Goal: Information Seeking & Learning: Find specific fact

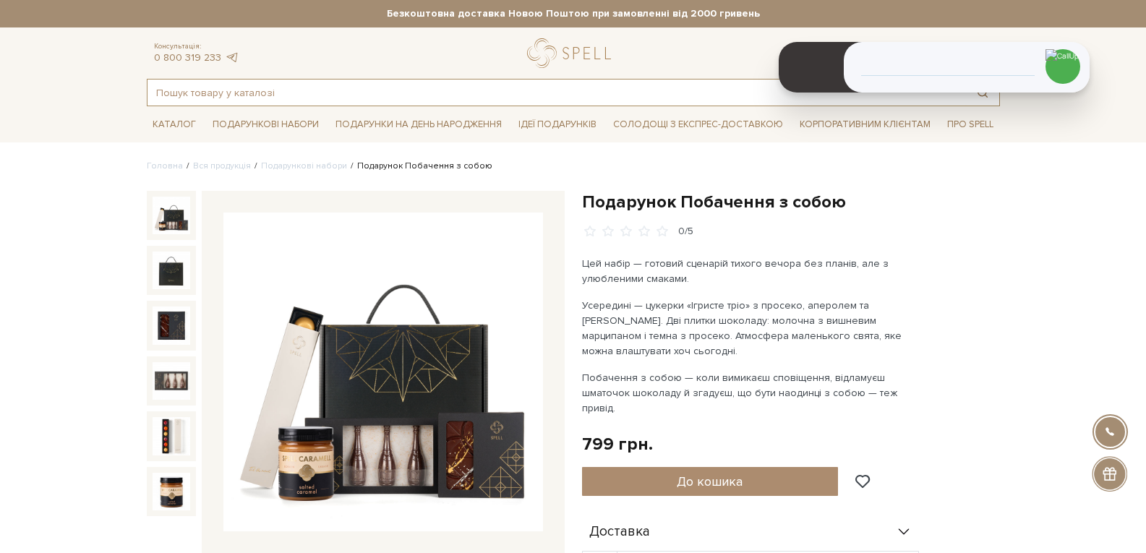
click at [332, 90] on input "text" at bounding box center [557, 93] width 819 height 26
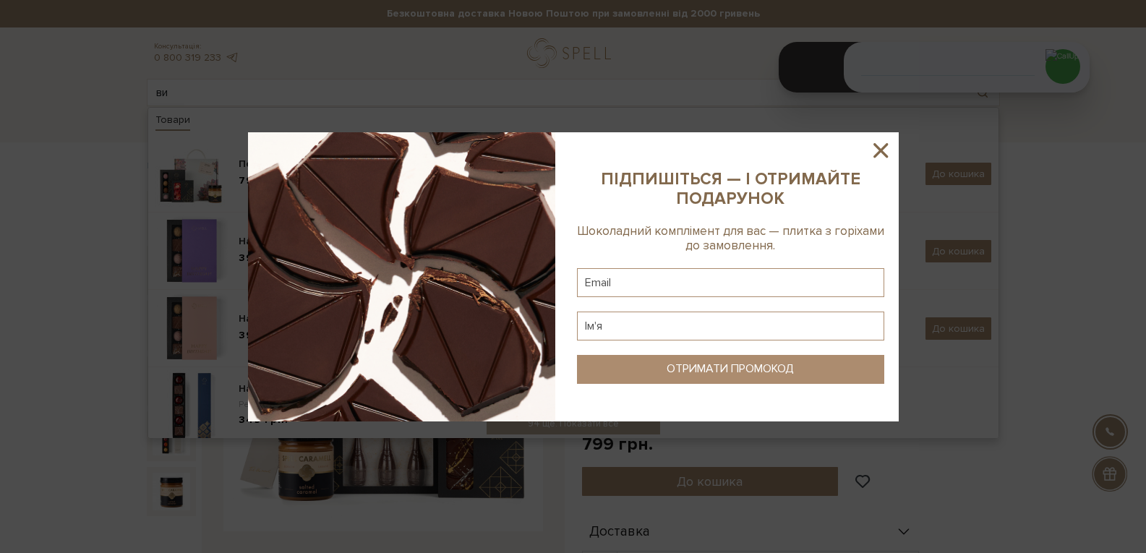
click at [876, 149] on icon at bounding box center [881, 150] width 25 height 25
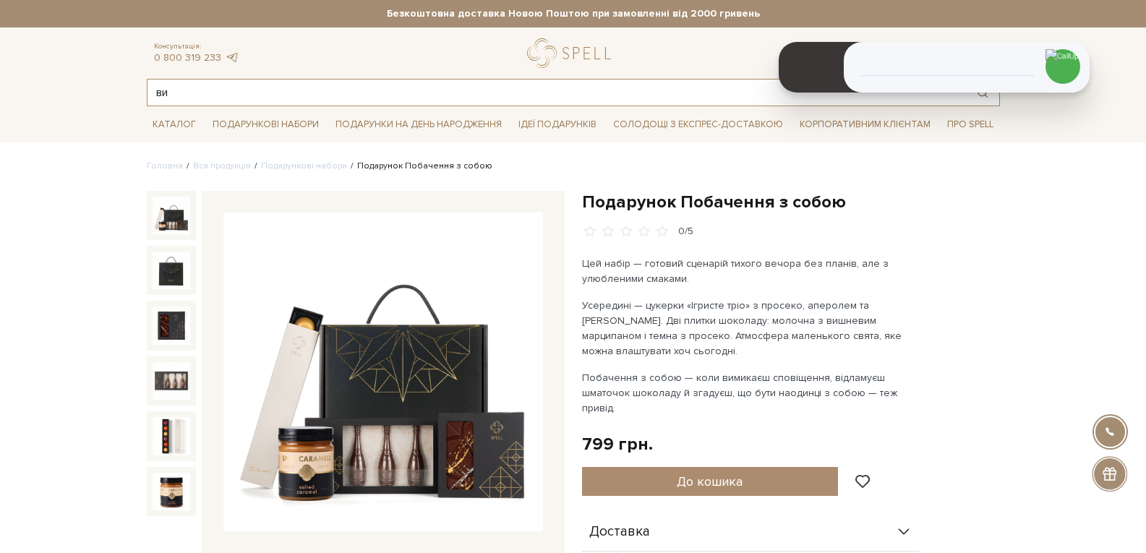
click at [285, 99] on input "ви" at bounding box center [557, 93] width 819 height 26
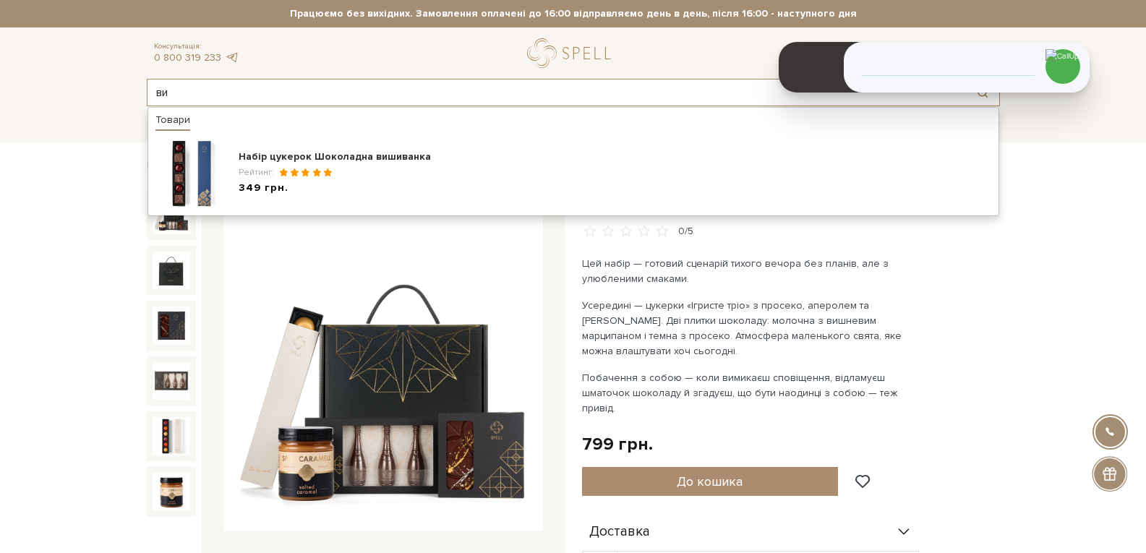
type input "в"
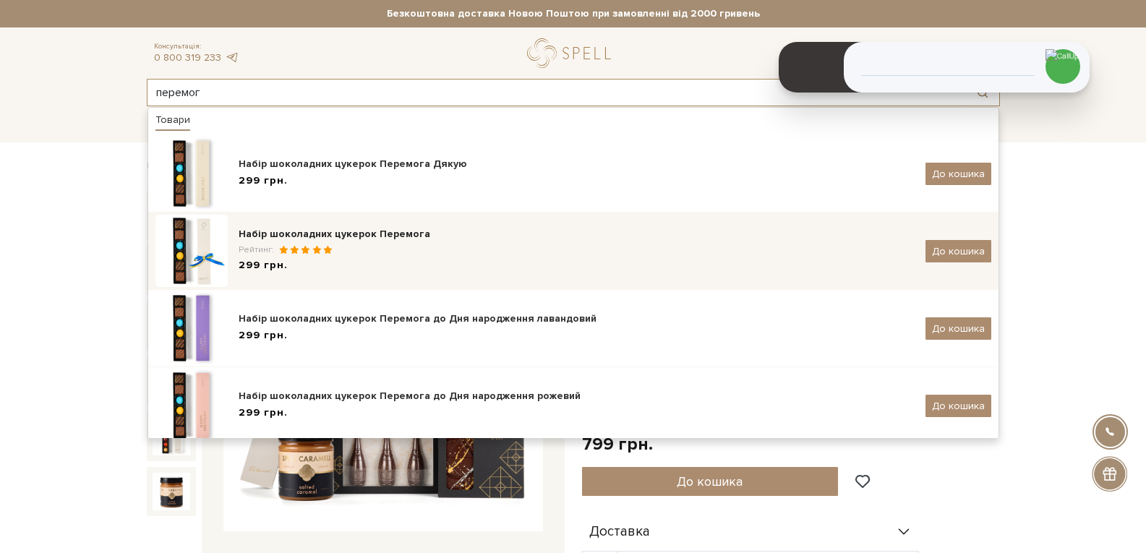
type input "перемог"
click at [304, 247] on span at bounding box center [304, 249] width 11 height 9
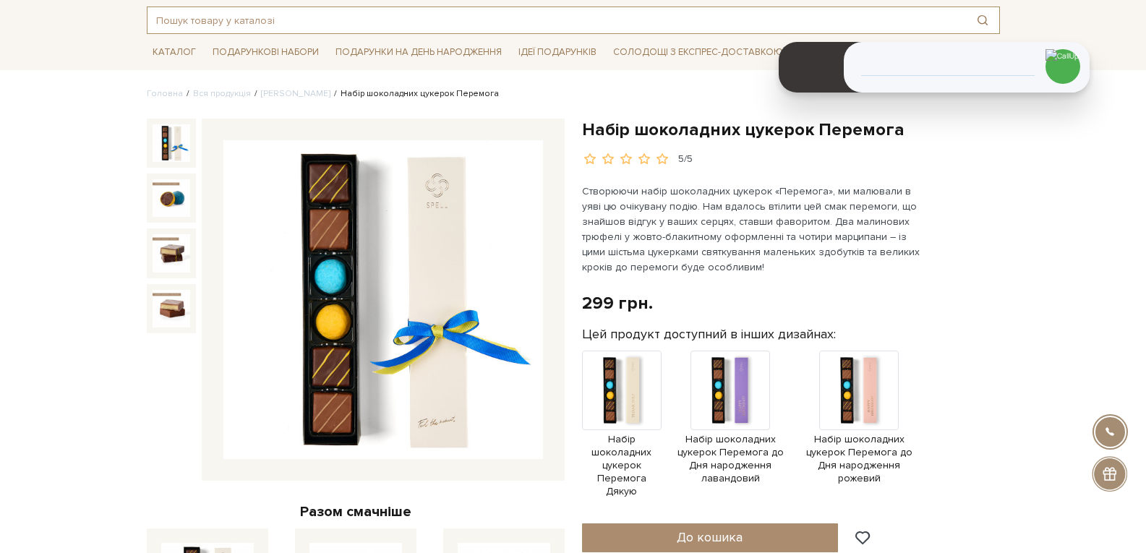
click at [249, 22] on input "text" at bounding box center [557, 20] width 819 height 26
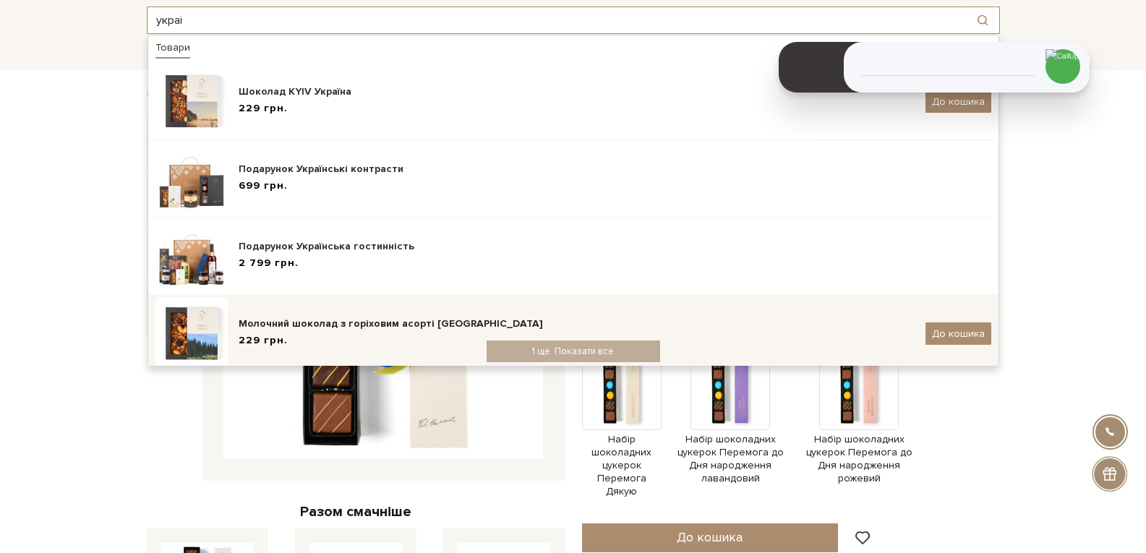
type input "украі"
click at [381, 320] on div "Молочний шоколад з горіховим асорті [GEOGRAPHIC_DATA]" at bounding box center [577, 324] width 676 height 14
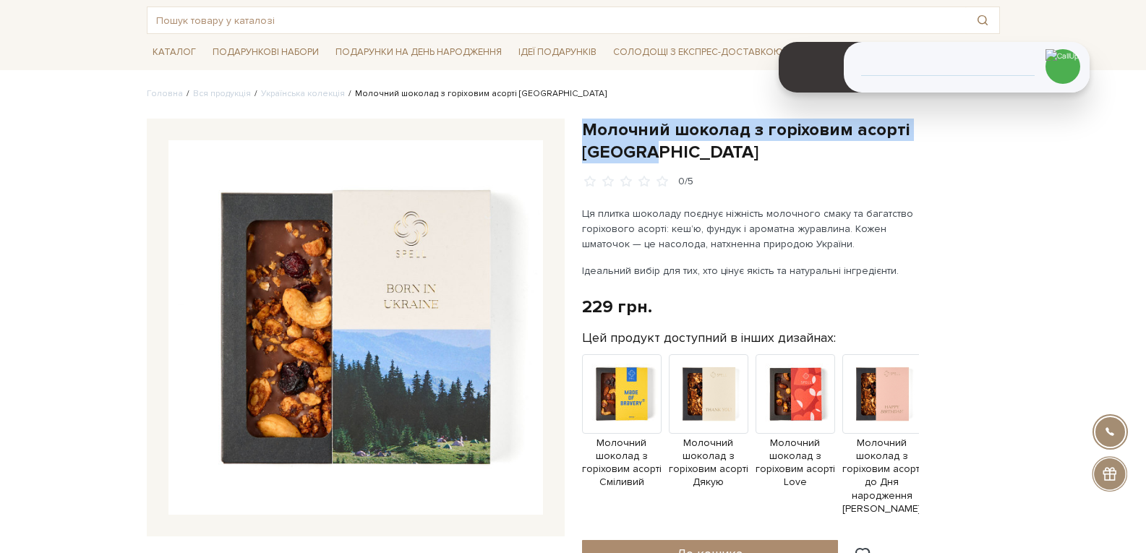
drag, startPoint x: 987, startPoint y: 137, endPoint x: 586, endPoint y: 108, distance: 401.7
copy h1 "Молочний шоколад з горіховим асорті [GEOGRAPHIC_DATA]"
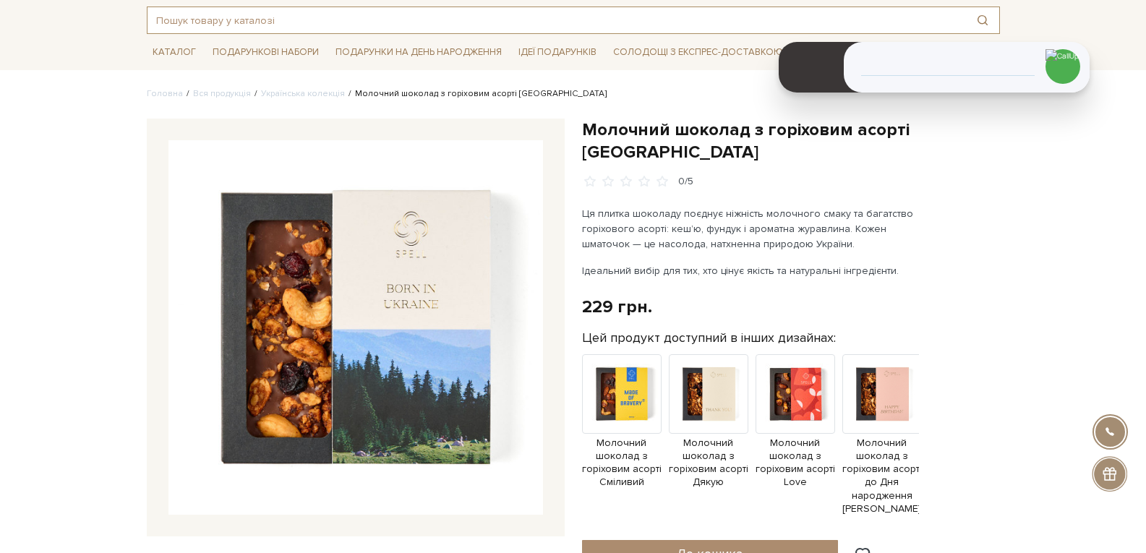
click at [265, 20] on input "text" at bounding box center [557, 20] width 819 height 26
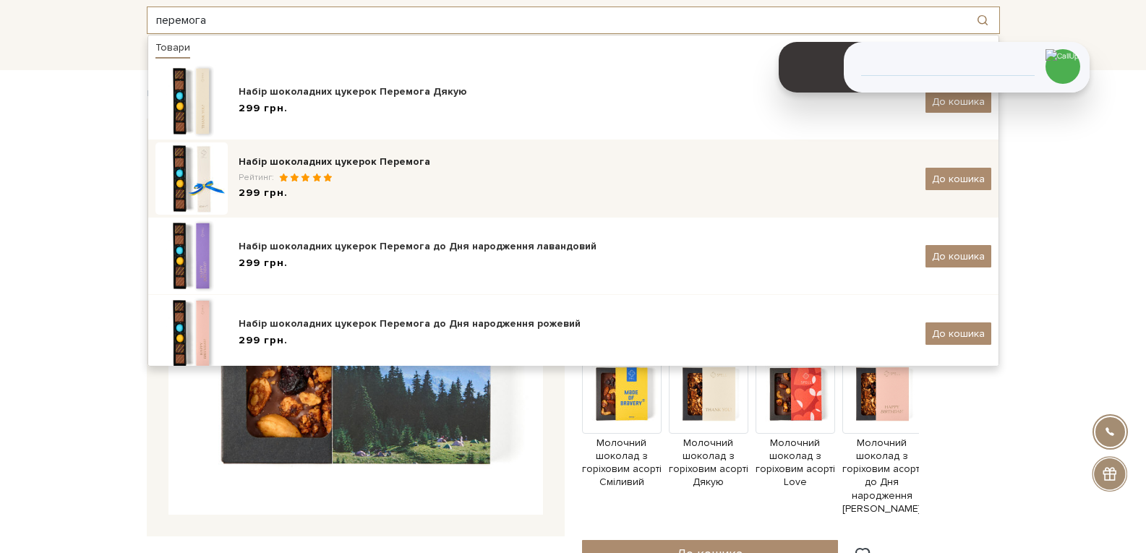
type input "перемога"
click at [302, 186] on div "299 грн." at bounding box center [577, 193] width 676 height 15
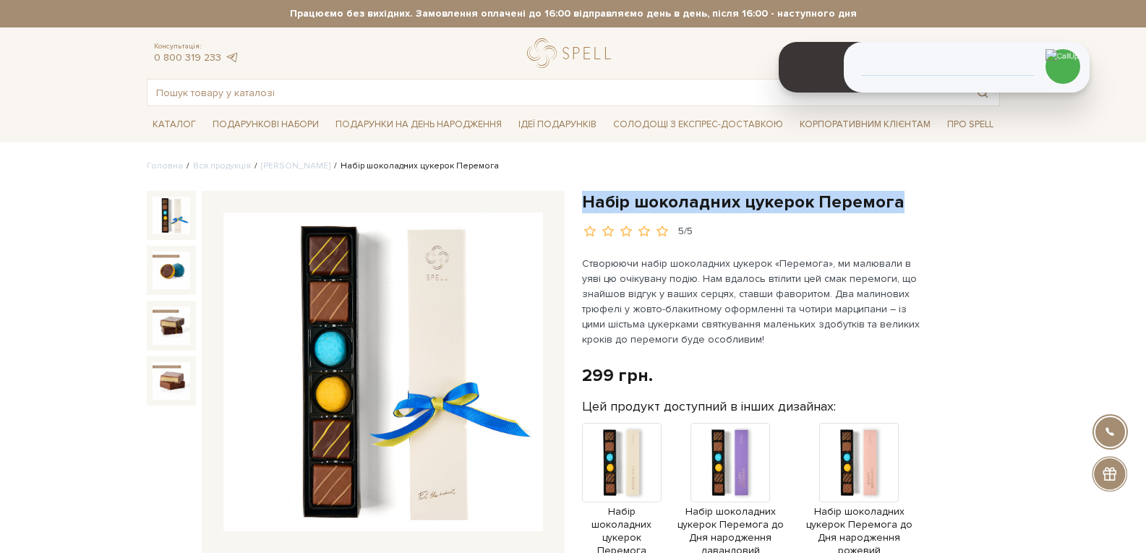
drag, startPoint x: 798, startPoint y: 196, endPoint x: 584, endPoint y: 203, distance: 214.2
click at [584, 203] on h1 "Набір шоколадних цукерок Перемога" at bounding box center [791, 202] width 418 height 22
copy h1 "Набір шоколадних цукерок Перемога"
